Goal: Information Seeking & Learning: Find specific fact

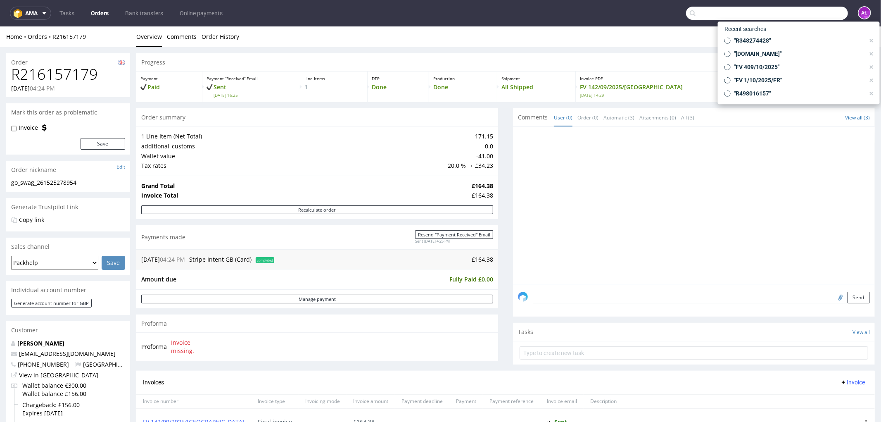
click at [820, 12] on input "text" at bounding box center [767, 13] width 162 height 13
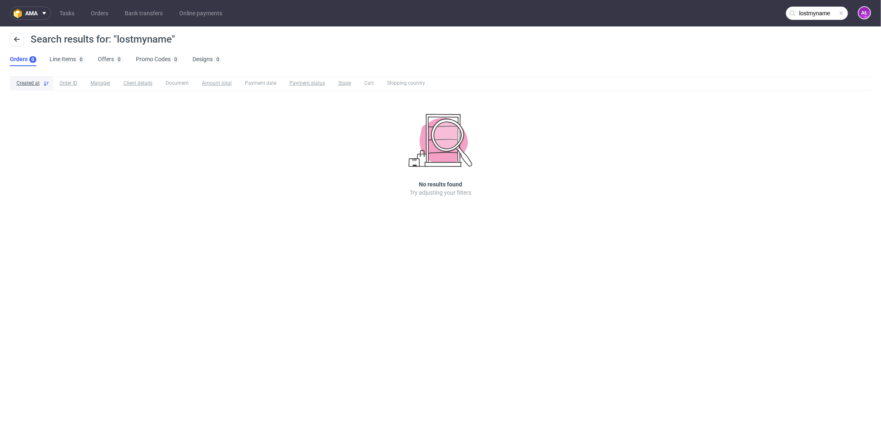
click at [823, 15] on input "lostmyname" at bounding box center [817, 13] width 62 height 13
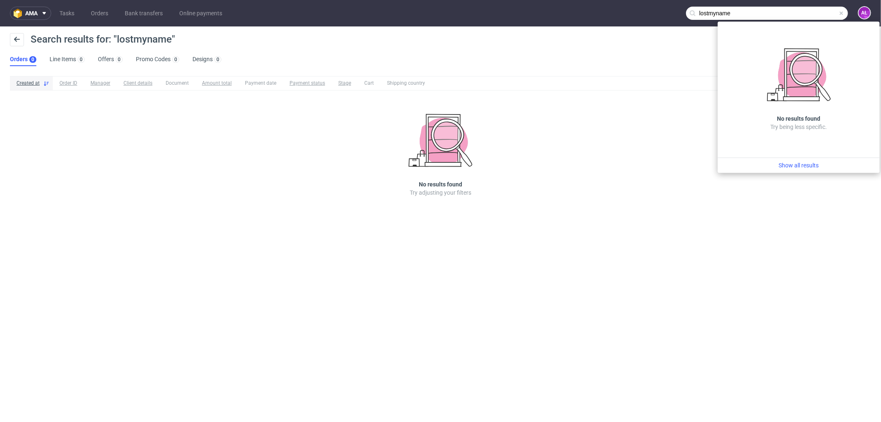
click at [711, 17] on input "lostmyname" at bounding box center [767, 13] width 162 height 13
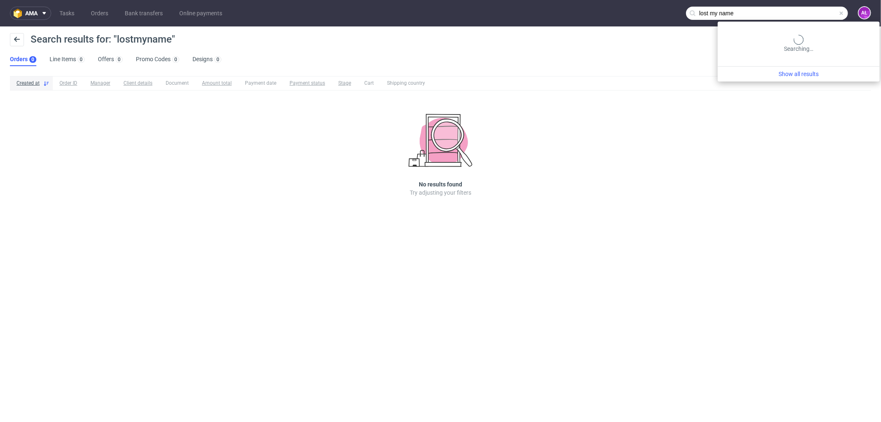
type input "lost my name"
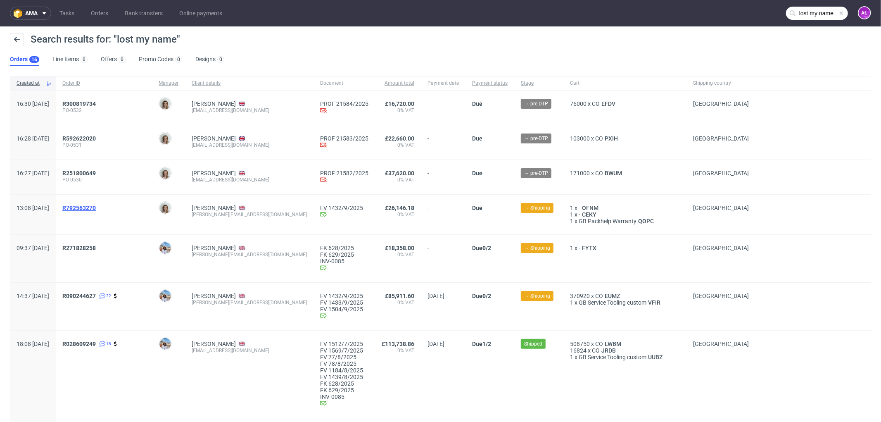
click at [96, 208] on span "R792563270" at bounding box center [78, 207] width 33 height 7
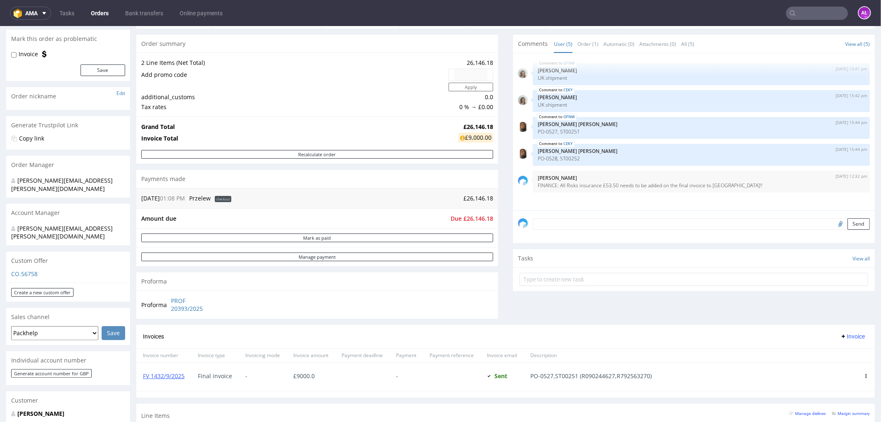
scroll to position [92, 0]
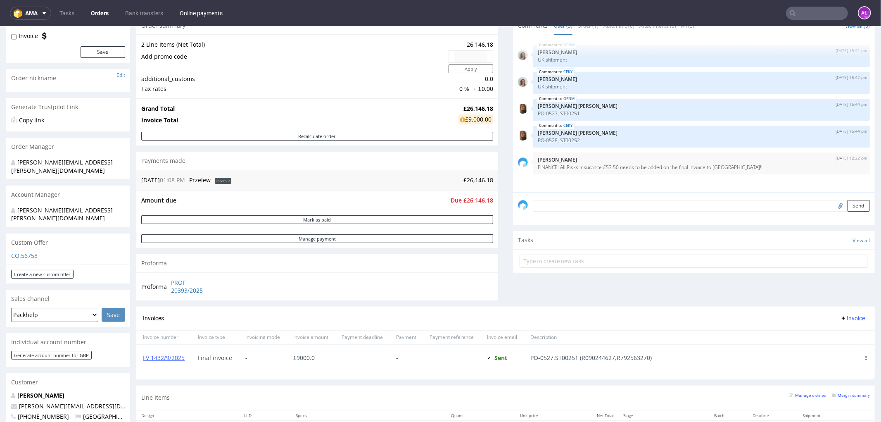
type input "lost my name"
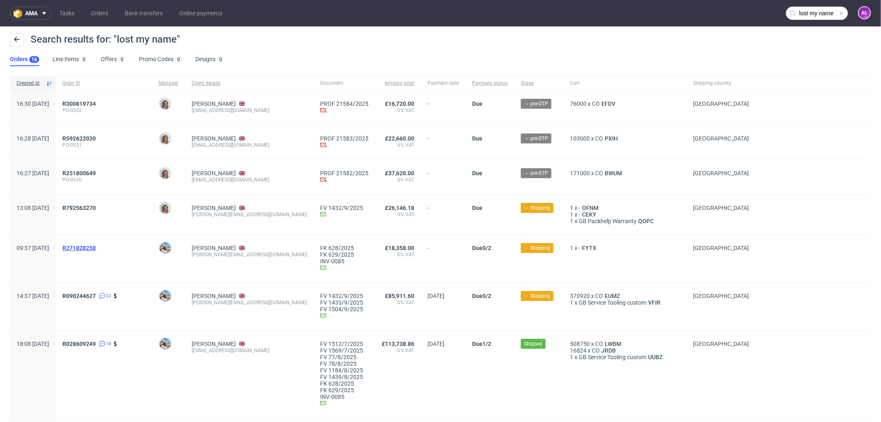
click at [96, 247] on span "R271828258" at bounding box center [78, 247] width 33 height 7
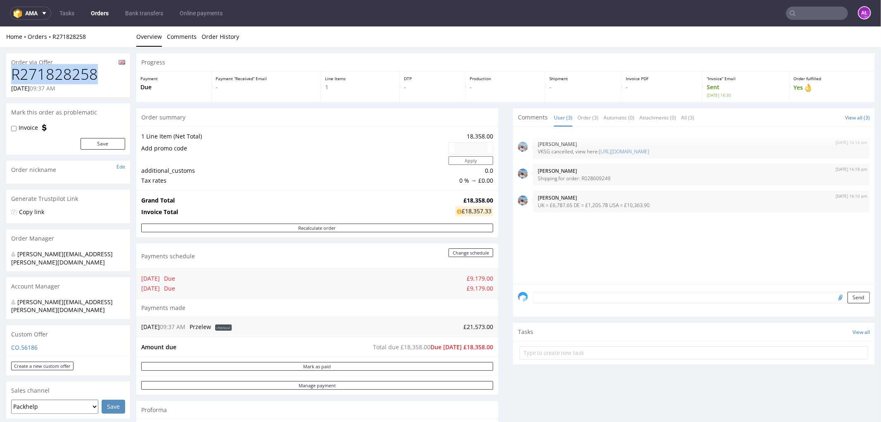
drag, startPoint x: 97, startPoint y: 78, endPoint x: 7, endPoint y: 79, distance: 90.4
click at [7, 79] on div "R271828258 29.07.2025 09:37 AM" at bounding box center [68, 81] width 124 height 31
copy h1 "R271828258"
type input "lost my name"
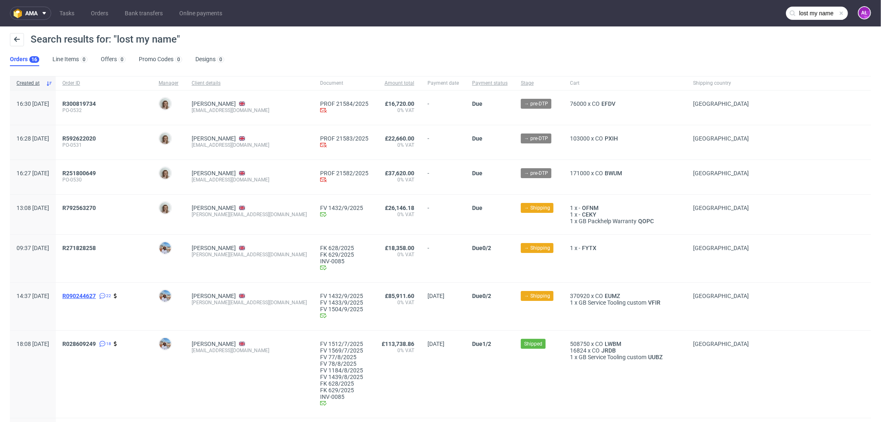
click at [96, 296] on span "R090244627" at bounding box center [78, 295] width 33 height 7
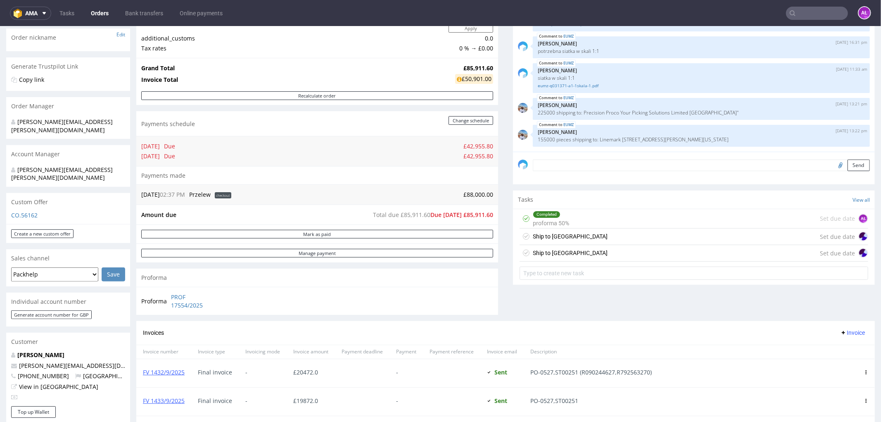
scroll to position [138, 0]
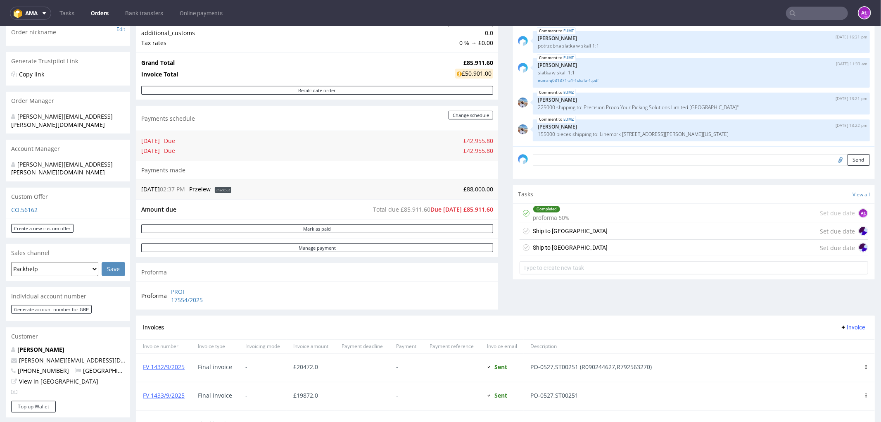
click at [547, 230] on div "Ship to UK" at bounding box center [570, 230] width 75 height 10
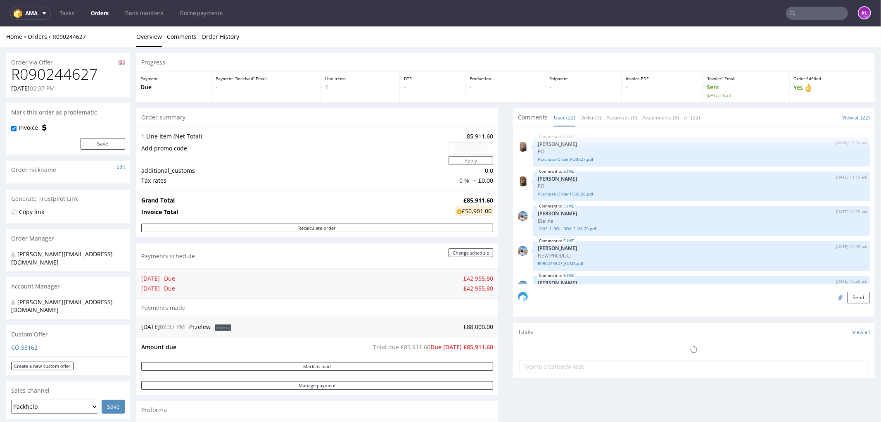
scroll to position [577, 0]
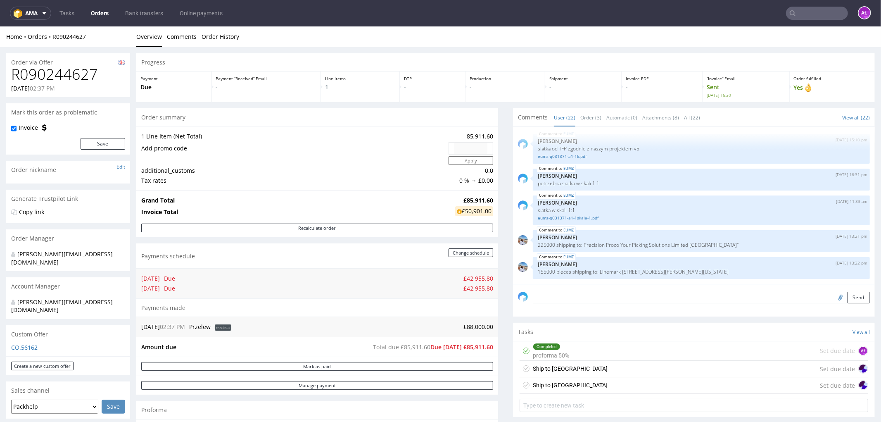
click at [803, 18] on input "text" at bounding box center [817, 13] width 62 height 13
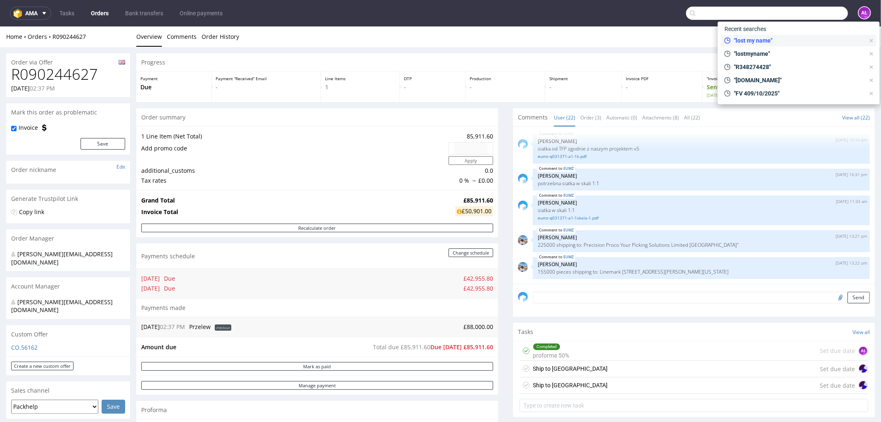
click at [772, 43] on span ""lost my name"" at bounding box center [798, 40] width 134 height 8
type input "lost my name"
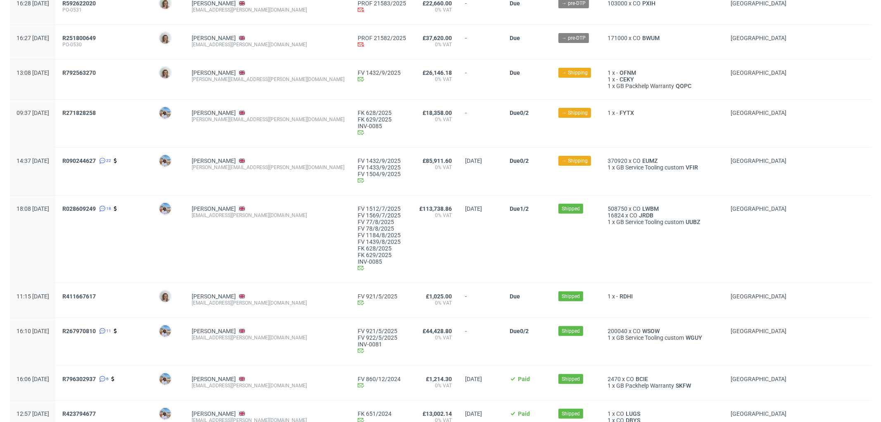
scroll to position [183, 0]
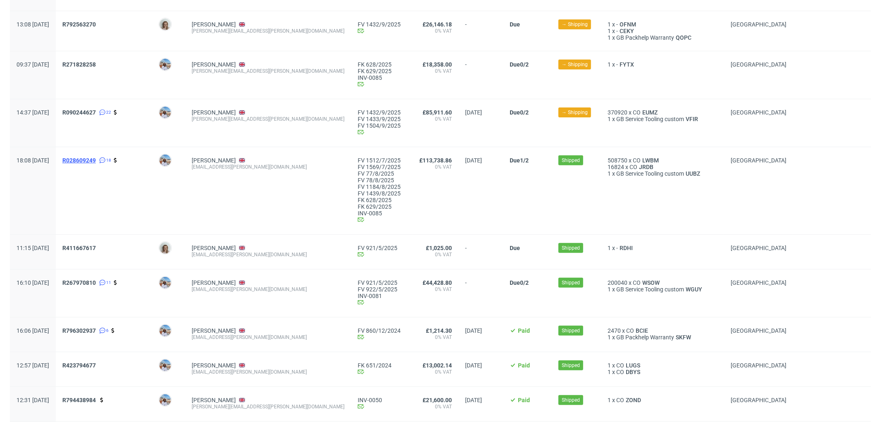
click at [96, 163] on span "R028609249" at bounding box center [78, 160] width 33 height 7
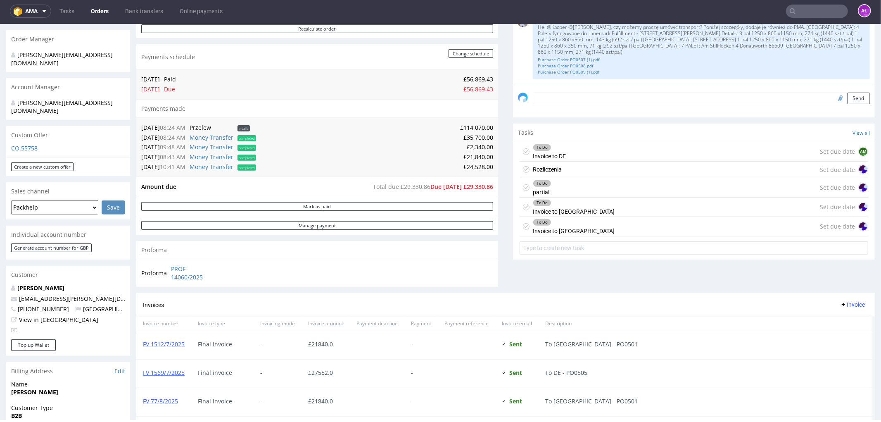
scroll to position [183, 0]
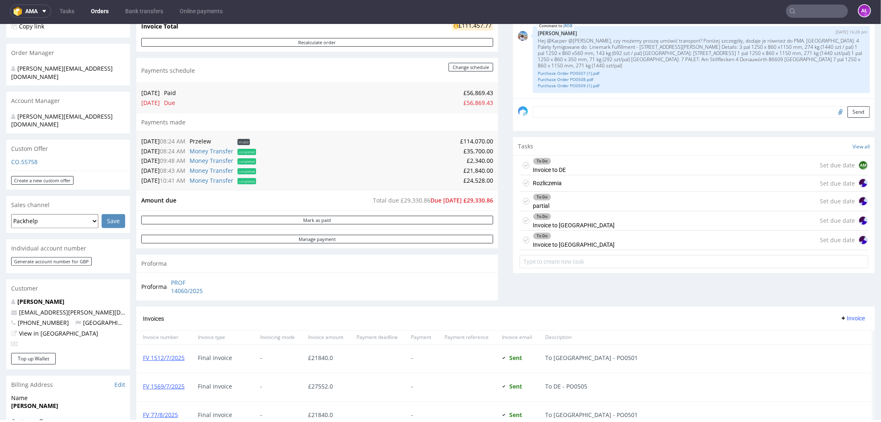
click at [550, 168] on div "To Do Invoice to DE" at bounding box center [549, 164] width 33 height 19
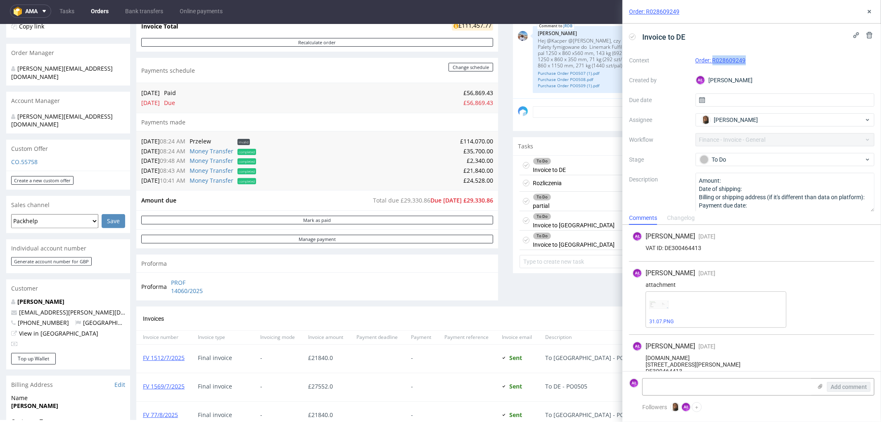
drag, startPoint x: 754, startPoint y: 63, endPoint x: 710, endPoint y: 65, distance: 43.8
click at [710, 65] on div "Order: R028609249" at bounding box center [784, 60] width 179 height 10
copy link "R028609249"
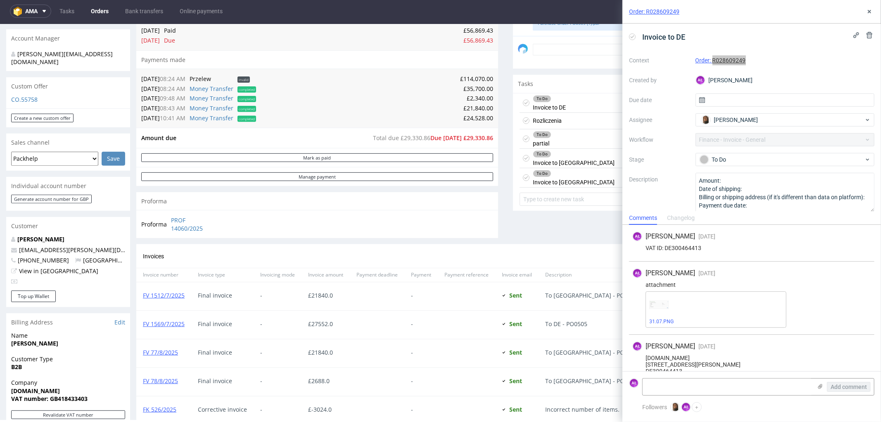
scroll to position [367, 0]
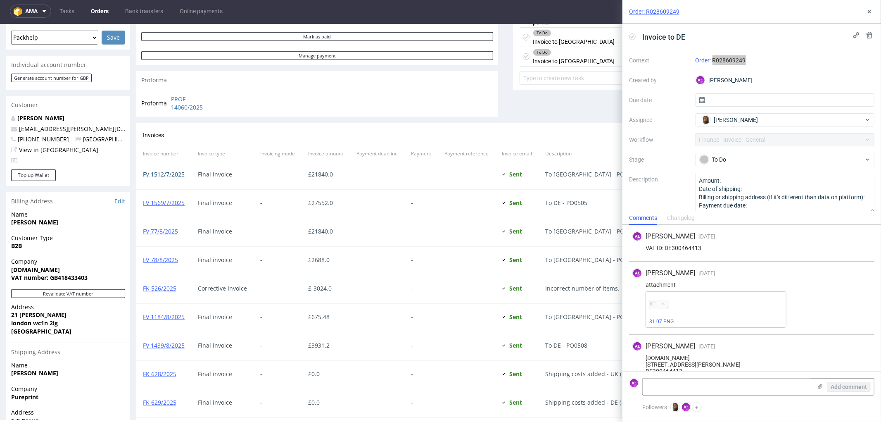
click at [171, 172] on link "FV 1512/7/2025" at bounding box center [164, 174] width 42 height 8
click at [161, 287] on link "FK 526/2025" at bounding box center [159, 288] width 33 height 8
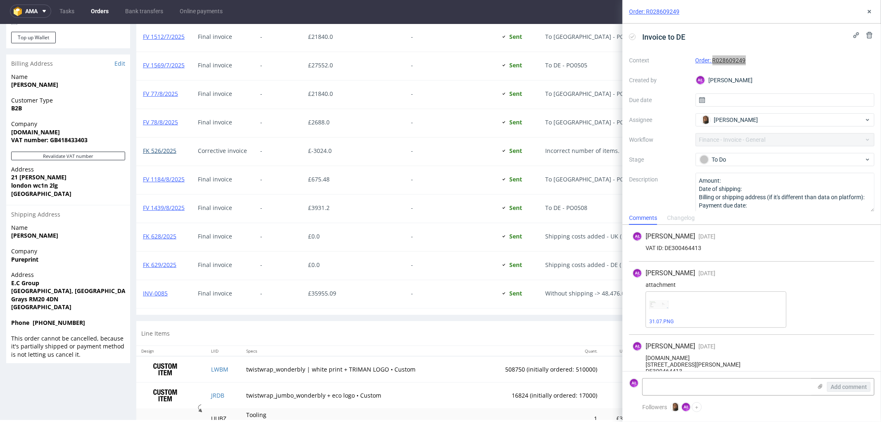
scroll to position [505, 0]
click at [160, 296] on link "INV-0085" at bounding box center [155, 292] width 25 height 8
copy link "R028609249"
drag, startPoint x: 100, startPoint y: 123, endPoint x: 51, endPoint y: 129, distance: 49.1
click at [51, 129] on div "Company Lostmy.Name.Ltd VAT number: GB418433403" at bounding box center [68, 135] width 124 height 32
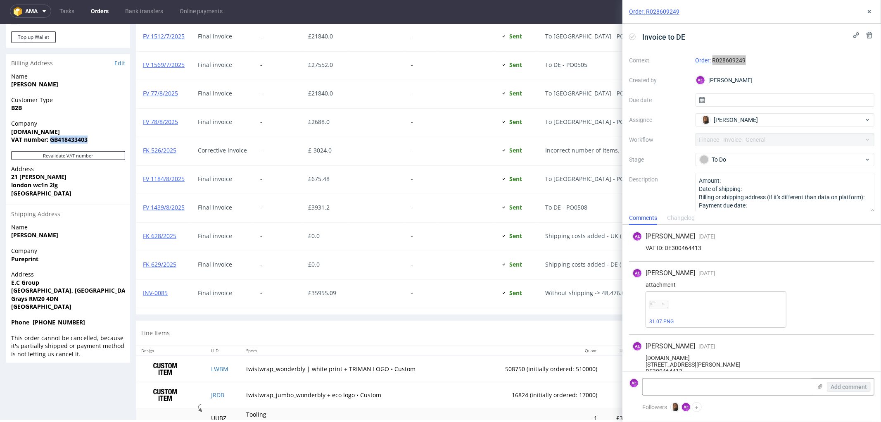
copy strong "GB418433403"
click at [156, 293] on link "INV-0085" at bounding box center [155, 292] width 25 height 8
click at [870, 11] on use at bounding box center [869, 11] width 3 height 3
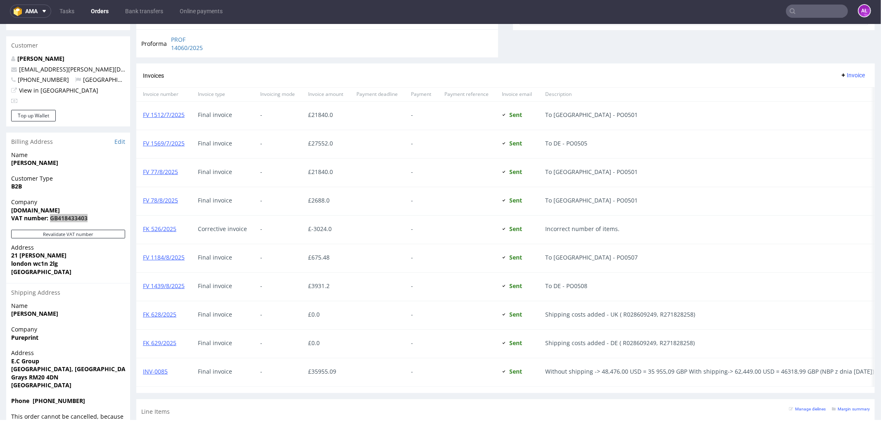
scroll to position [275, 0]
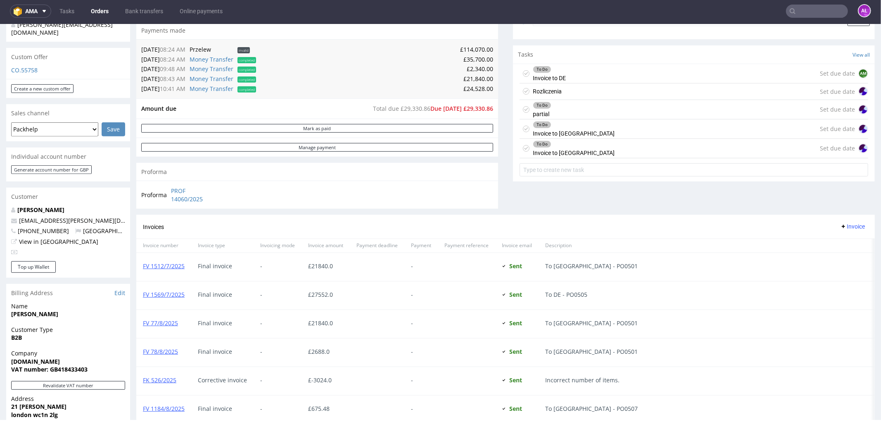
click at [568, 128] on div "To Do Invoice to USA Set due date" at bounding box center [693, 128] width 349 height 19
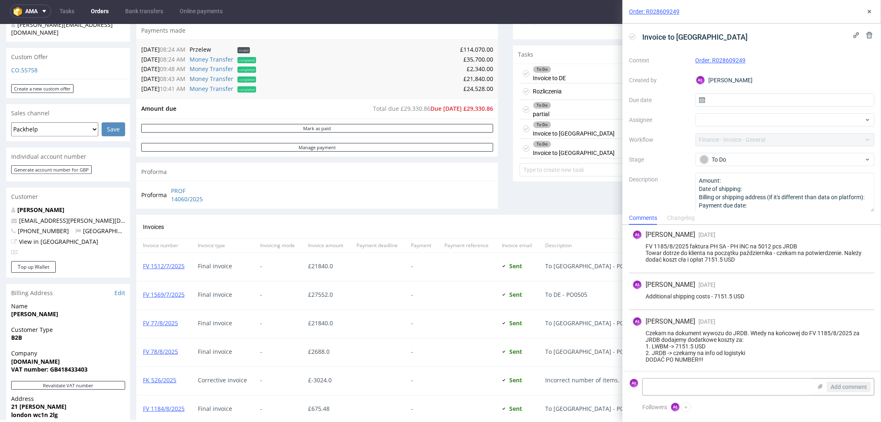
scroll to position [329, 0]
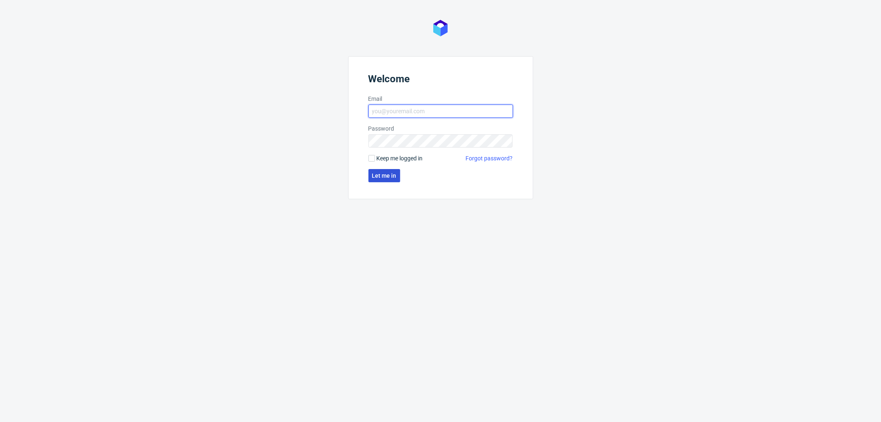
type input "[PERSON_NAME][EMAIL_ADDRESS][DOMAIN_NAME]"
click at [380, 173] on span "Let me in" at bounding box center [384, 176] width 24 height 6
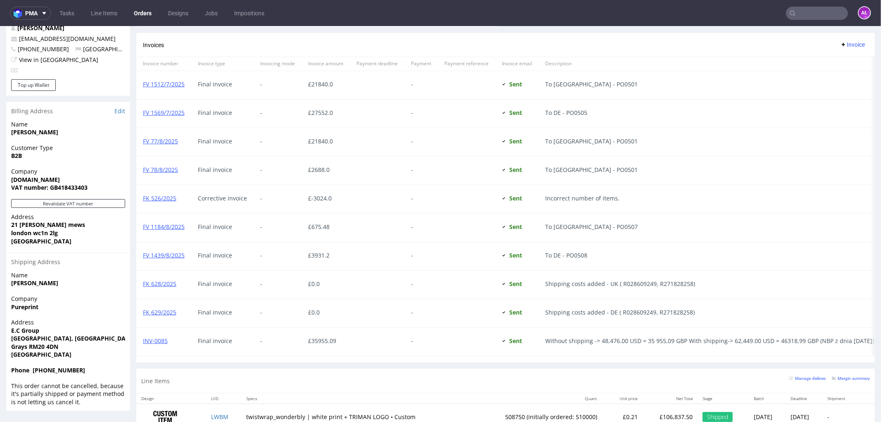
scroll to position [505, 0]
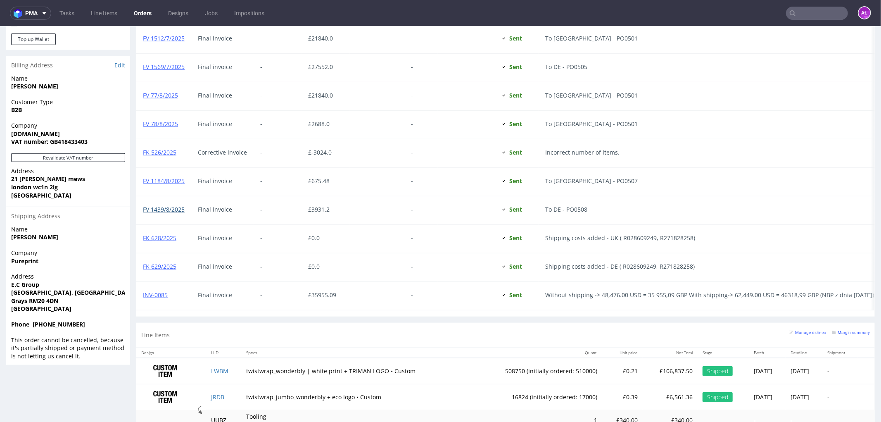
click at [174, 209] on link "FV 1439/8/2025" at bounding box center [164, 209] width 42 height 8
click at [166, 181] on link "FV 1184/8/2025" at bounding box center [164, 180] width 42 height 8
click at [175, 65] on link "FV 1569/7/2025" at bounding box center [164, 66] width 42 height 8
